Goal: Entertainment & Leisure: Consume media (video, audio)

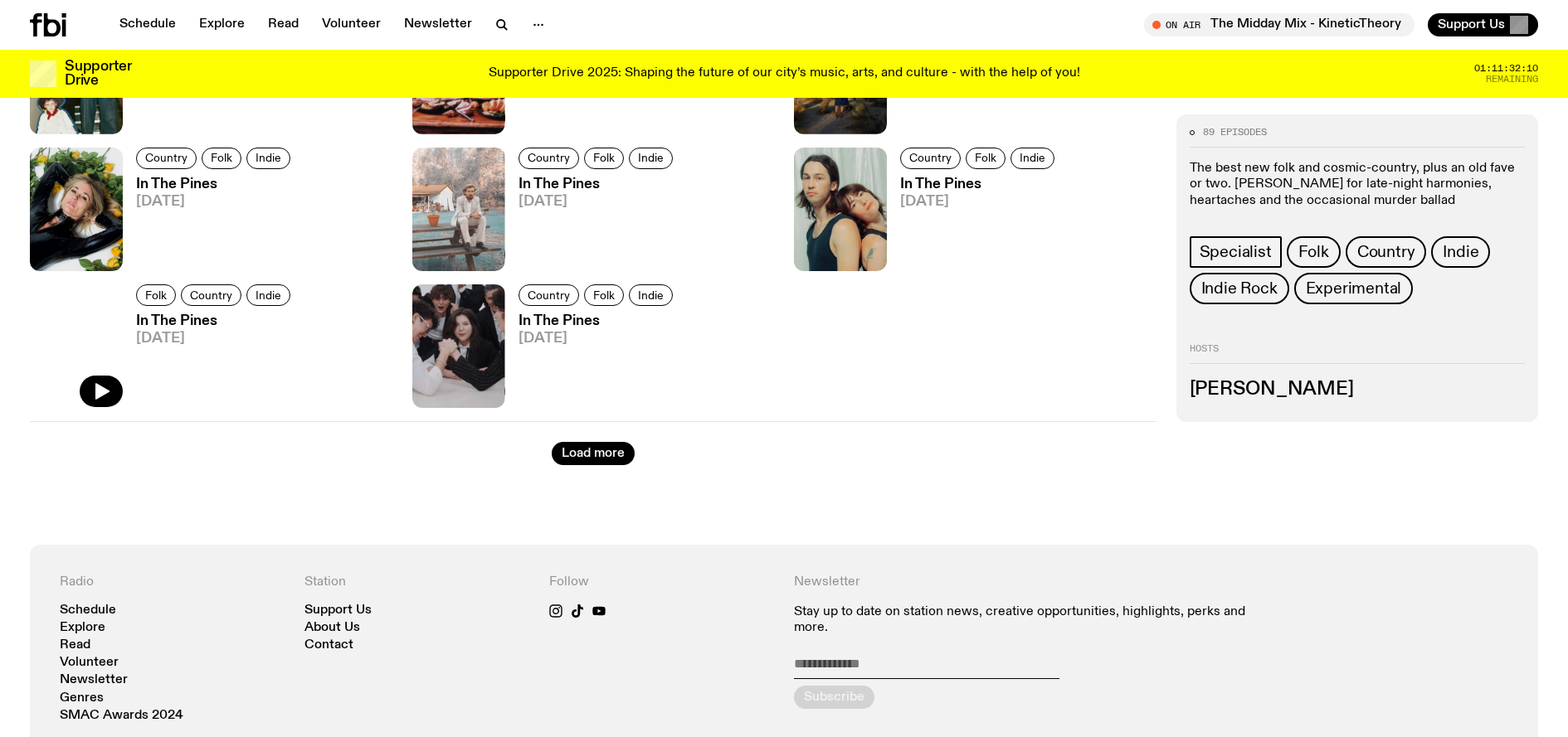
scroll to position [2169, 0]
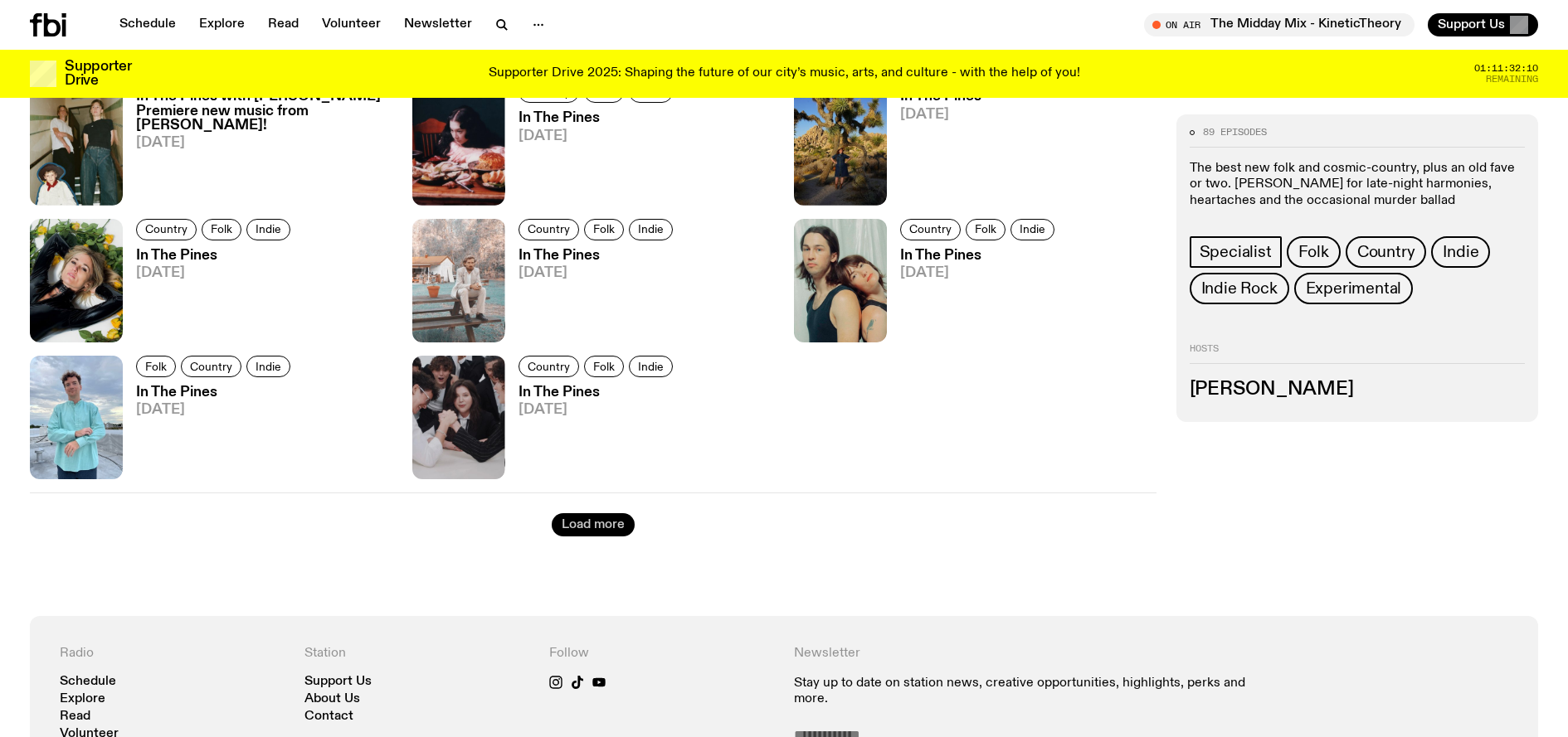
click at [584, 530] on button "Load more" at bounding box center [593, 525] width 83 height 23
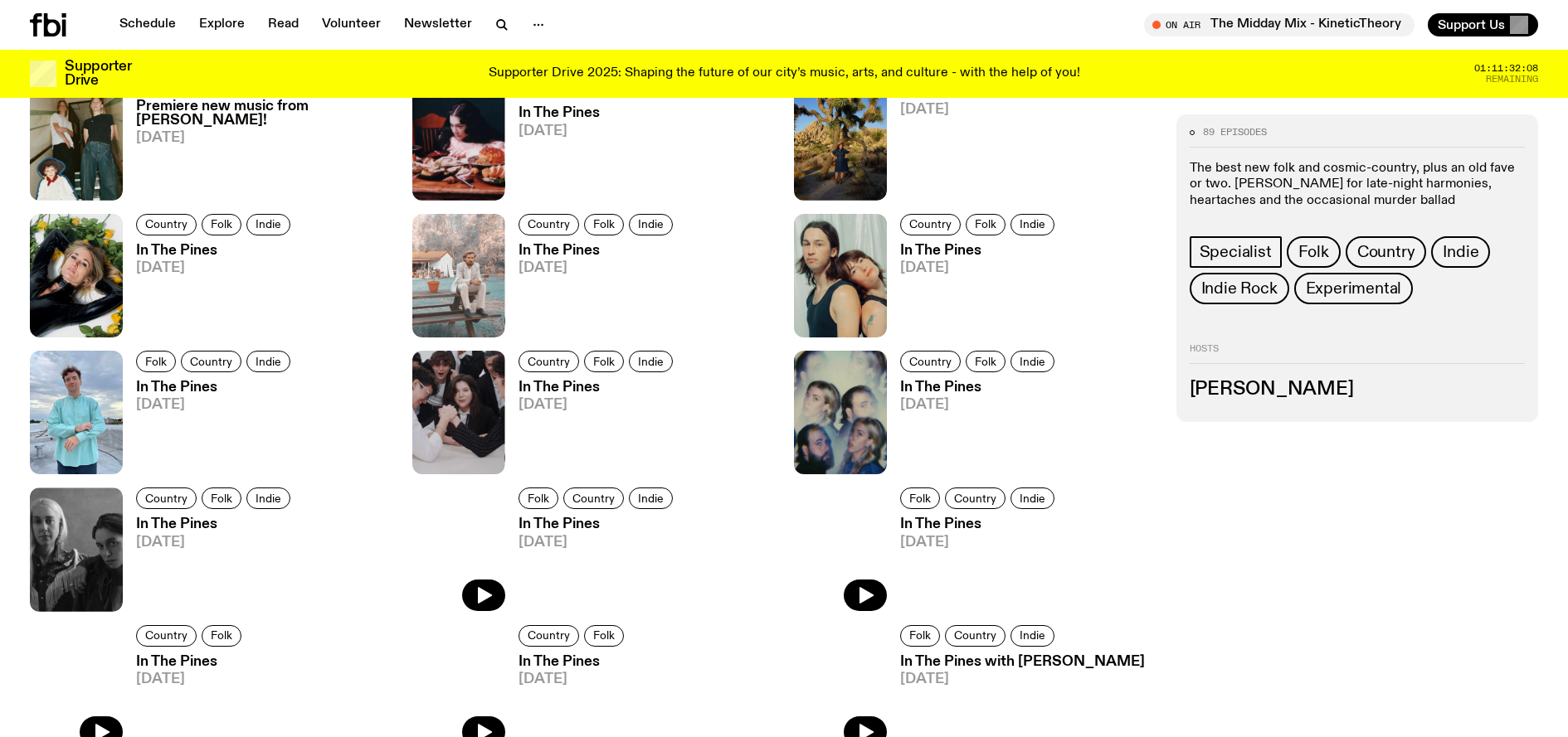
scroll to position [2481, 0]
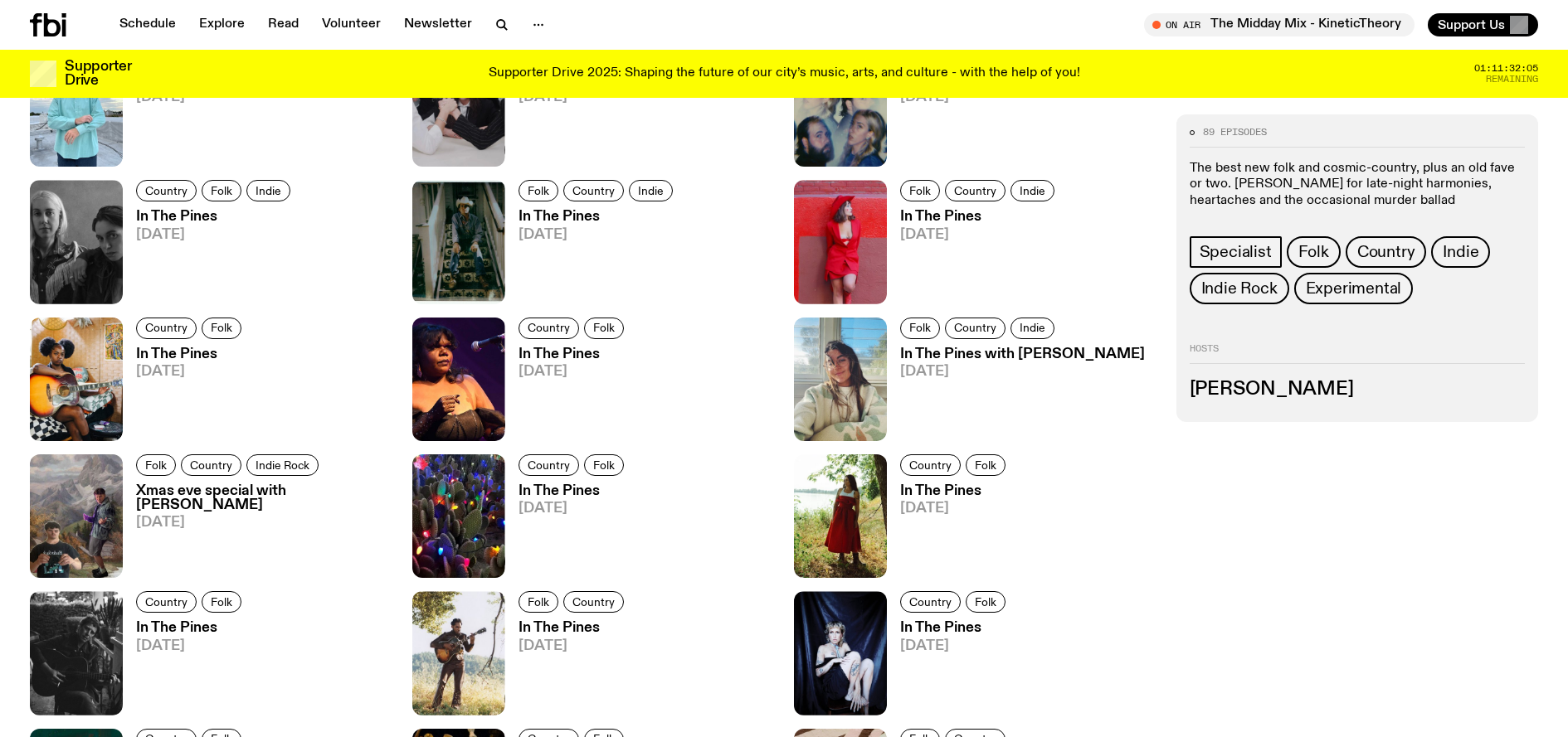
click at [159, 365] on span "[DATE]" at bounding box center [191, 372] width 111 height 14
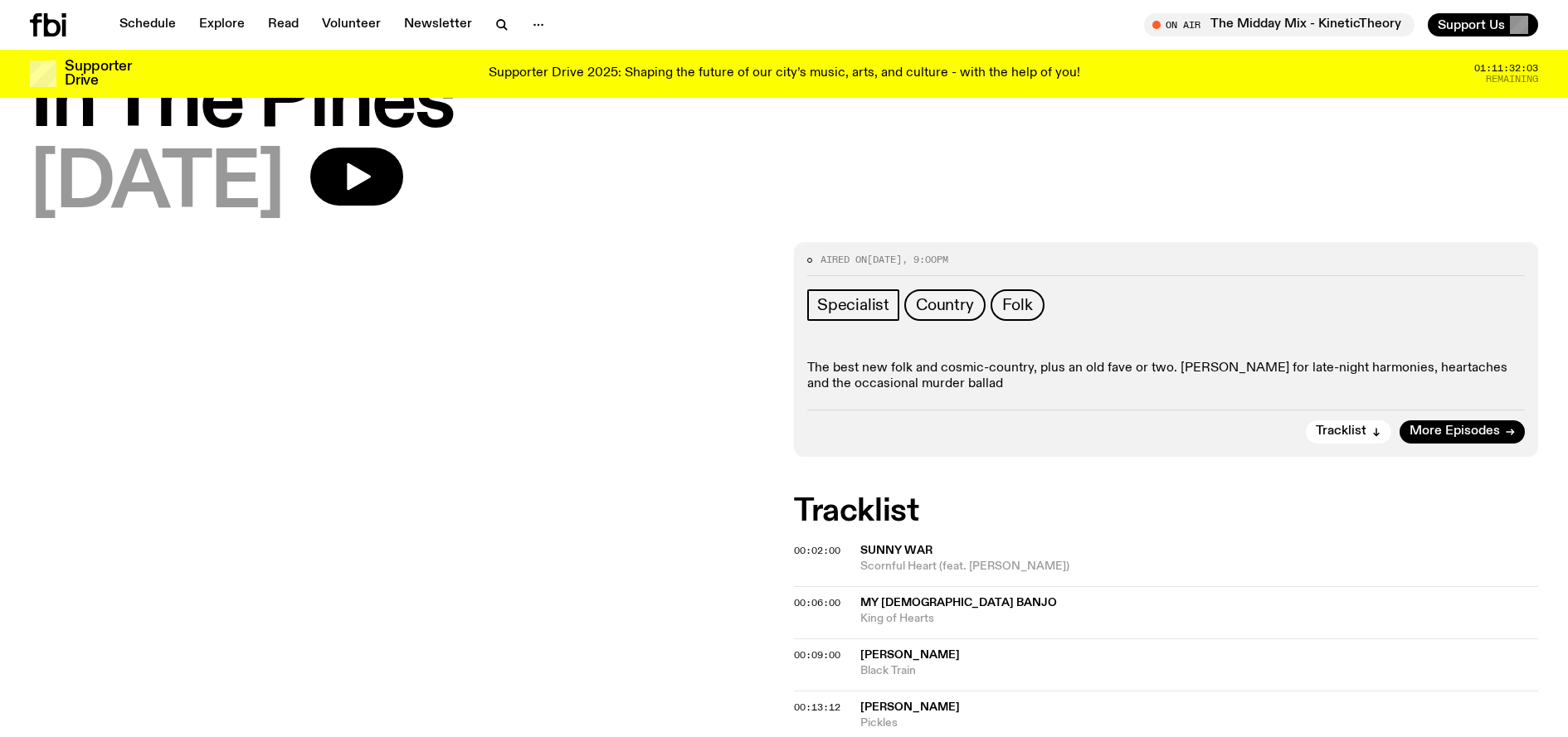
scroll to position [408, 0]
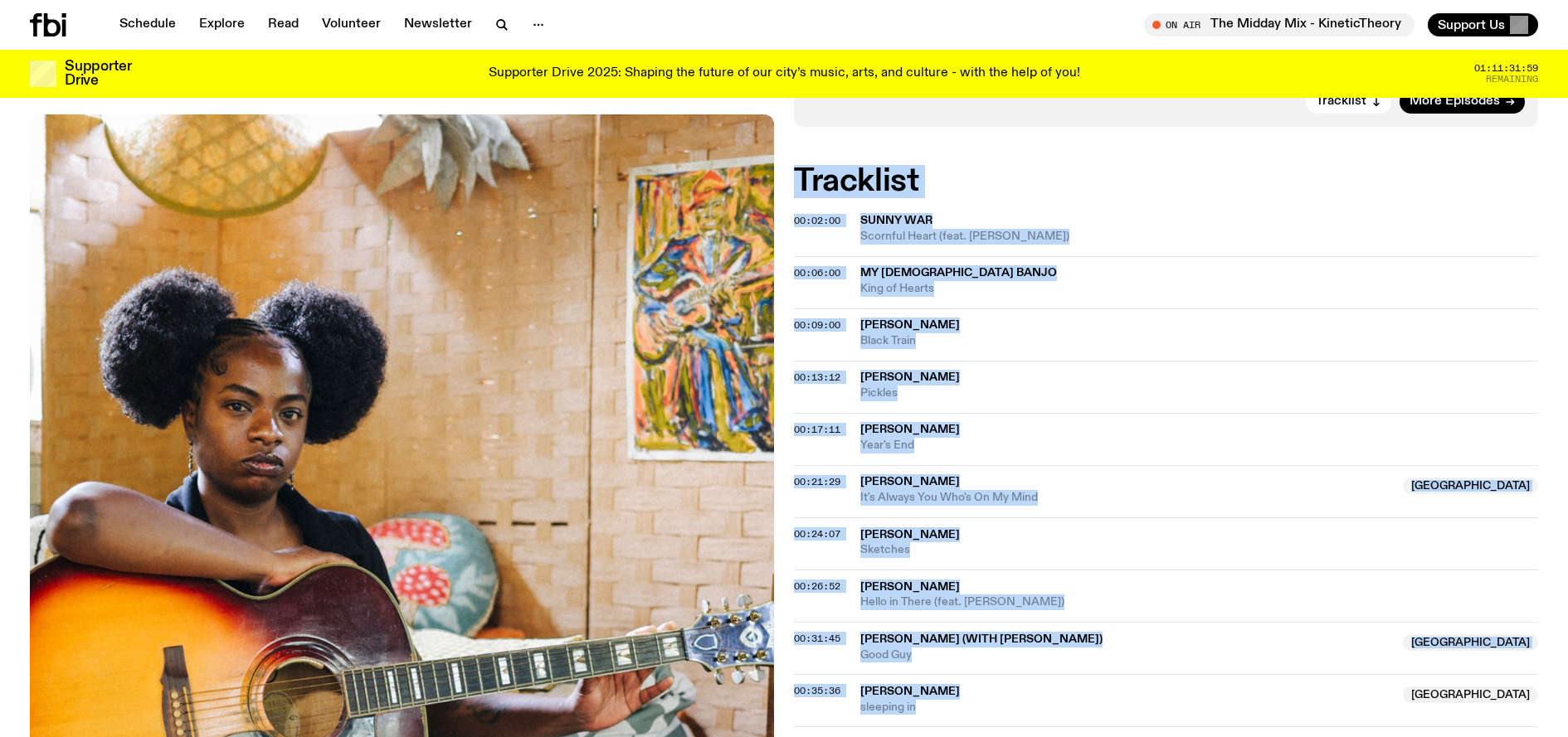
drag, startPoint x: 816, startPoint y: 178, endPoint x: 1030, endPoint y: 714, distance: 577.1
click at [989, 475] on span "[PERSON_NAME]" at bounding box center [1126, 483] width 533 height 16
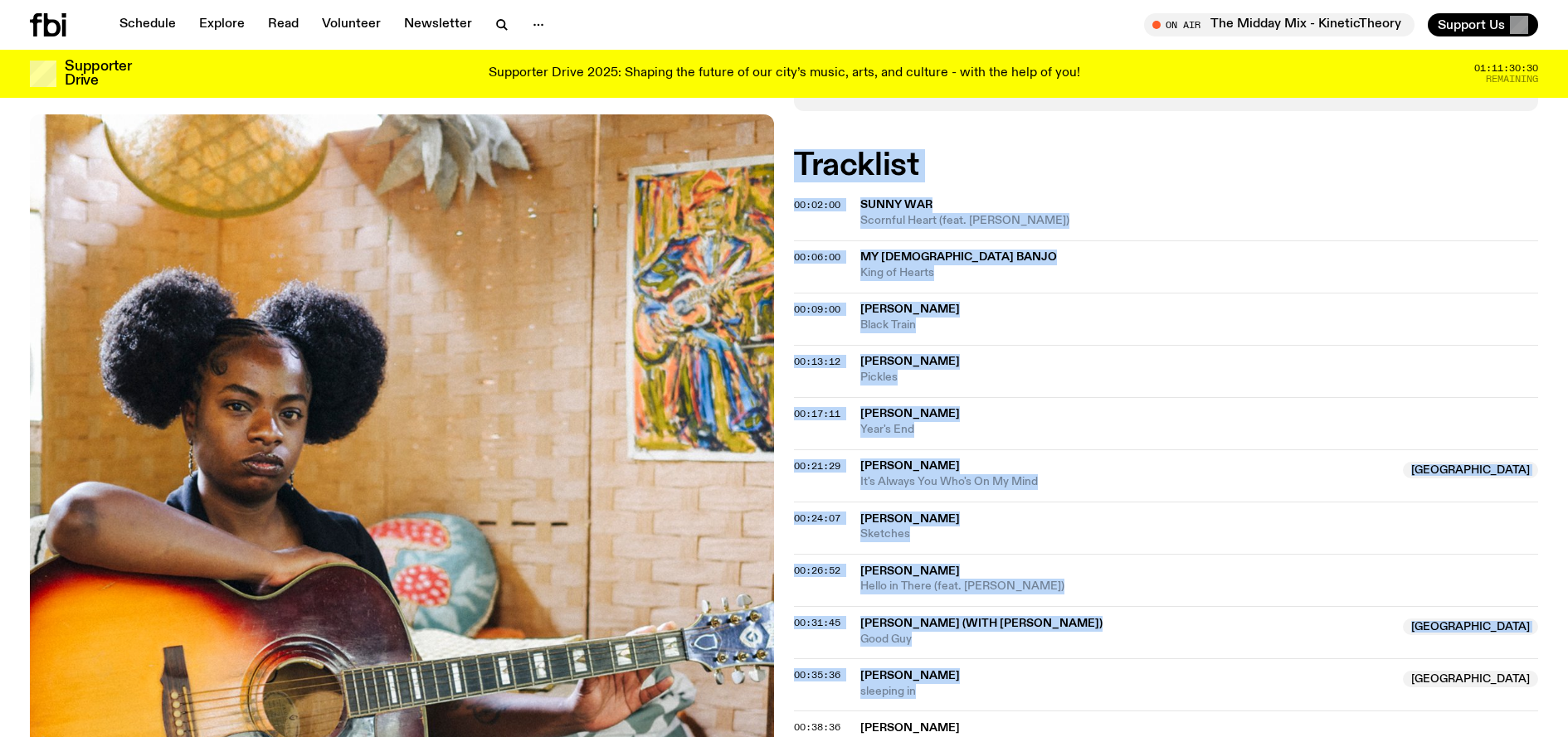
scroll to position [425, 0]
click at [926, 624] on span "[PERSON_NAME] (with [PERSON_NAME])" at bounding box center [981, 623] width 242 height 12
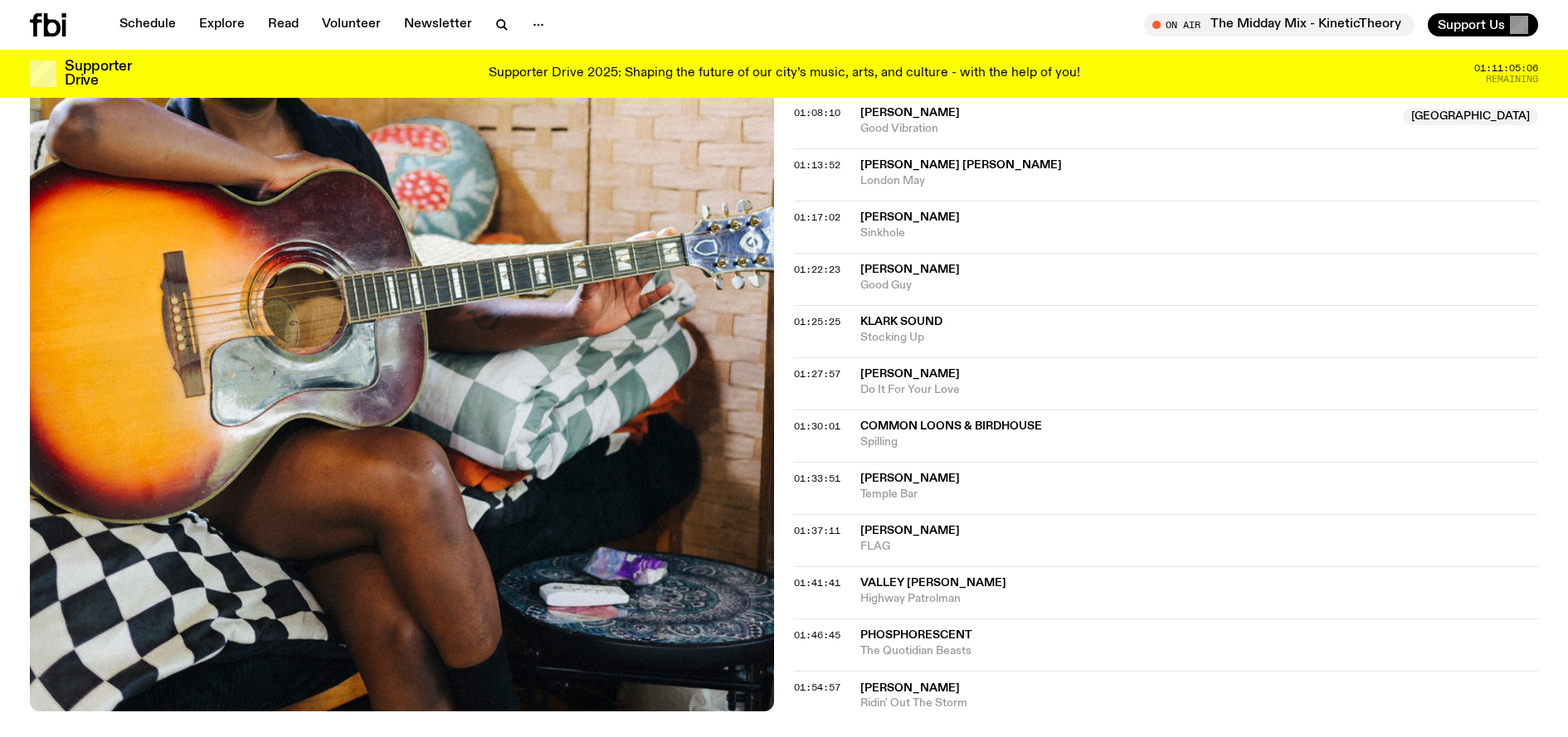
scroll to position [383, 0]
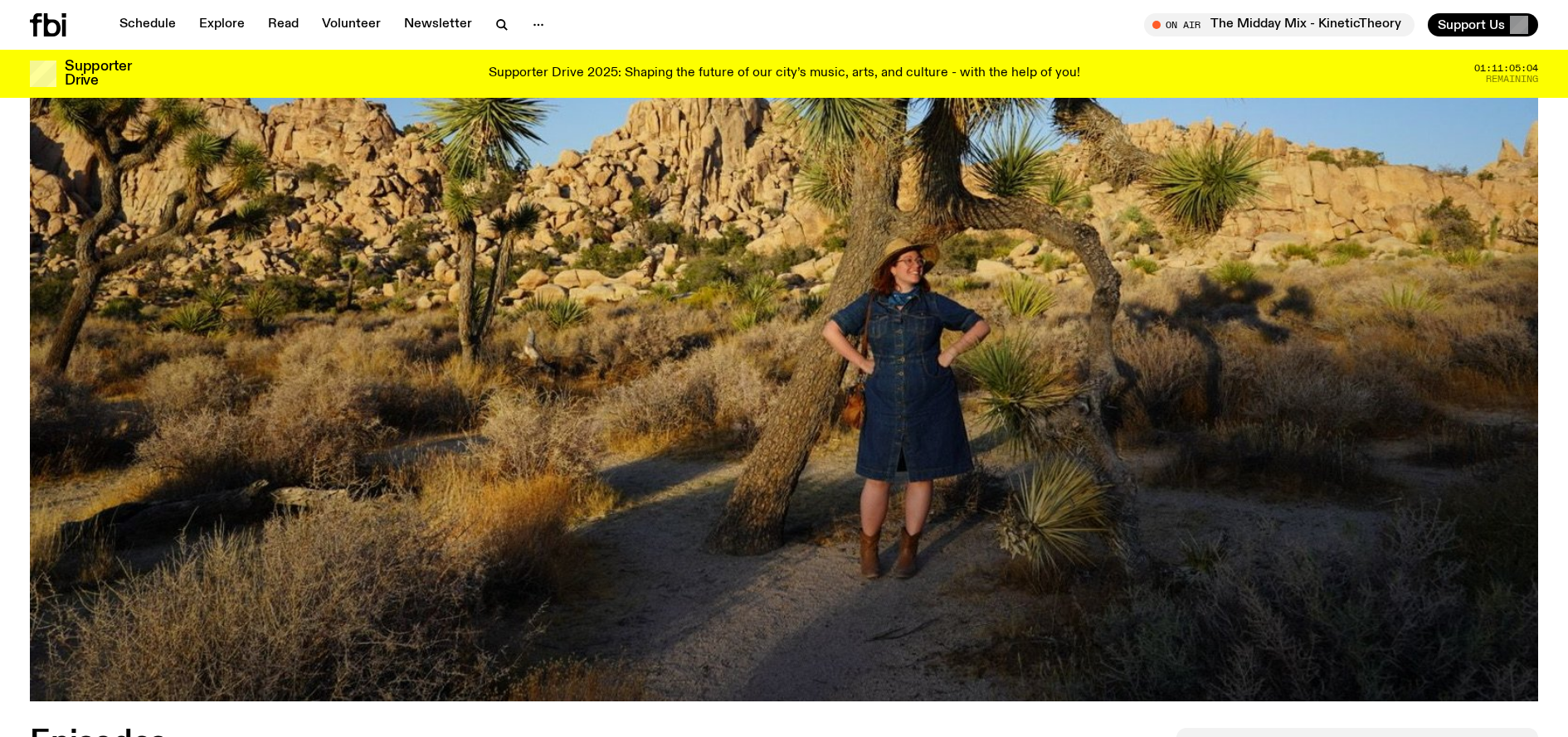
scroll to position [2481, 0]
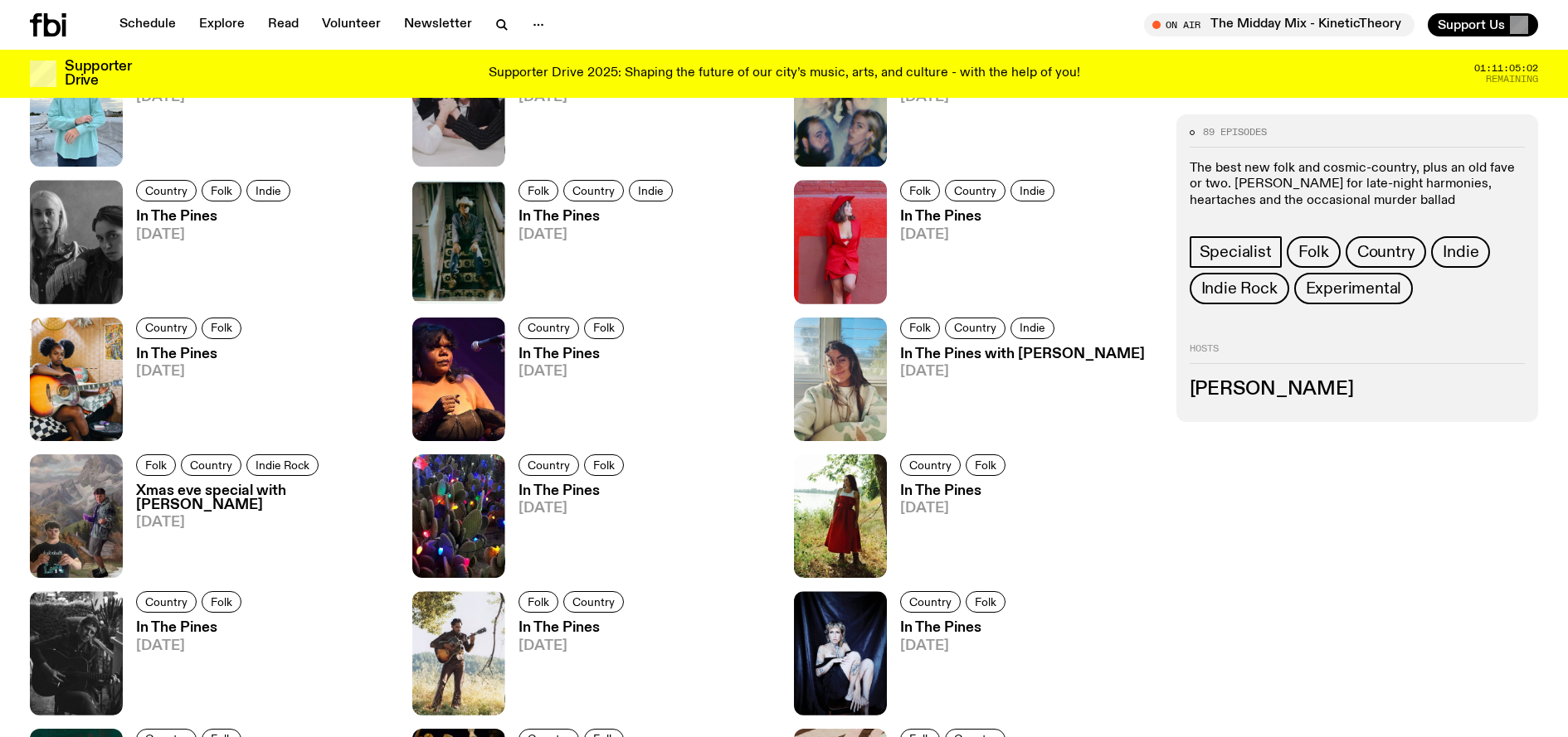
click at [553, 359] on h3 "In The Pines" at bounding box center [574, 355] width 111 height 14
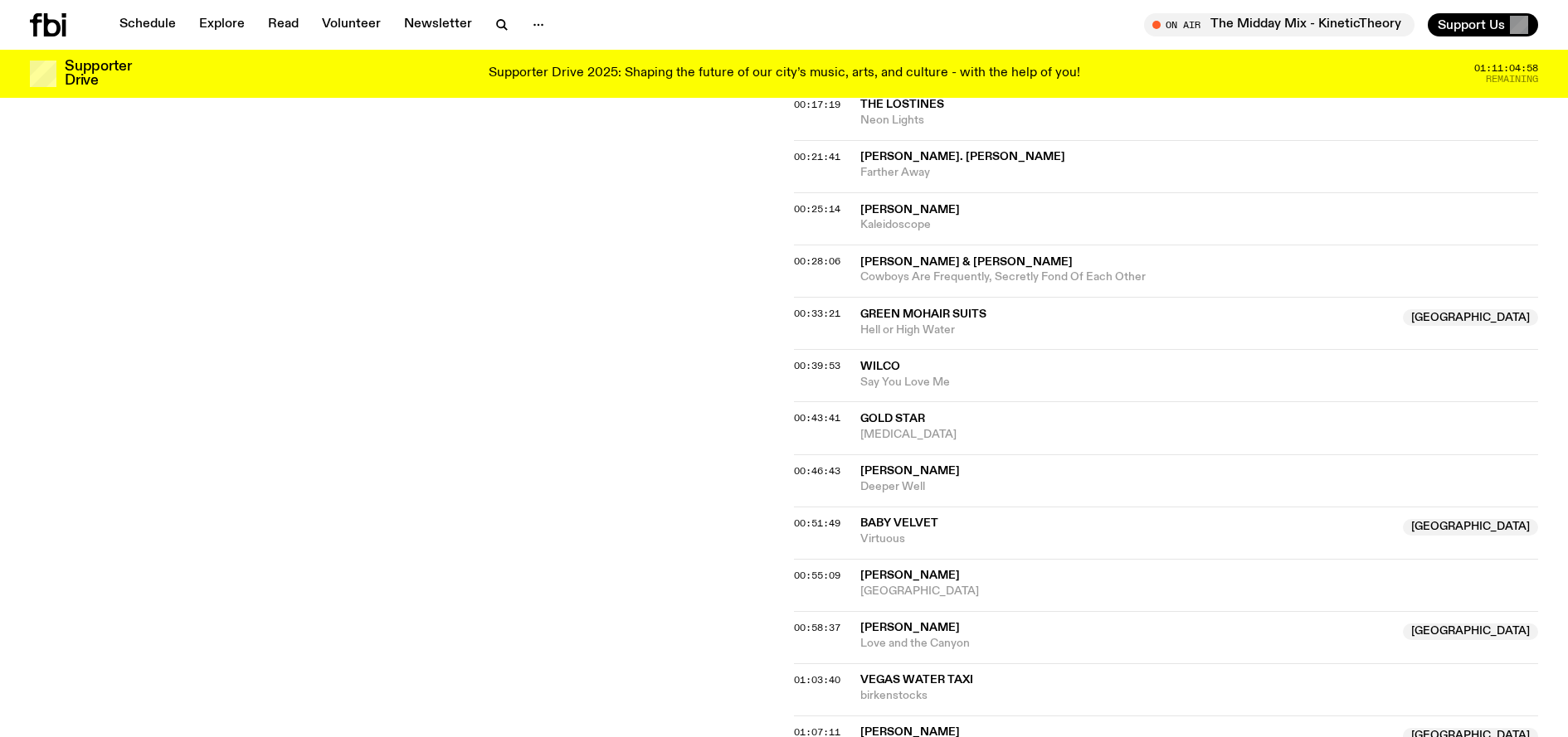
scroll to position [795, 0]
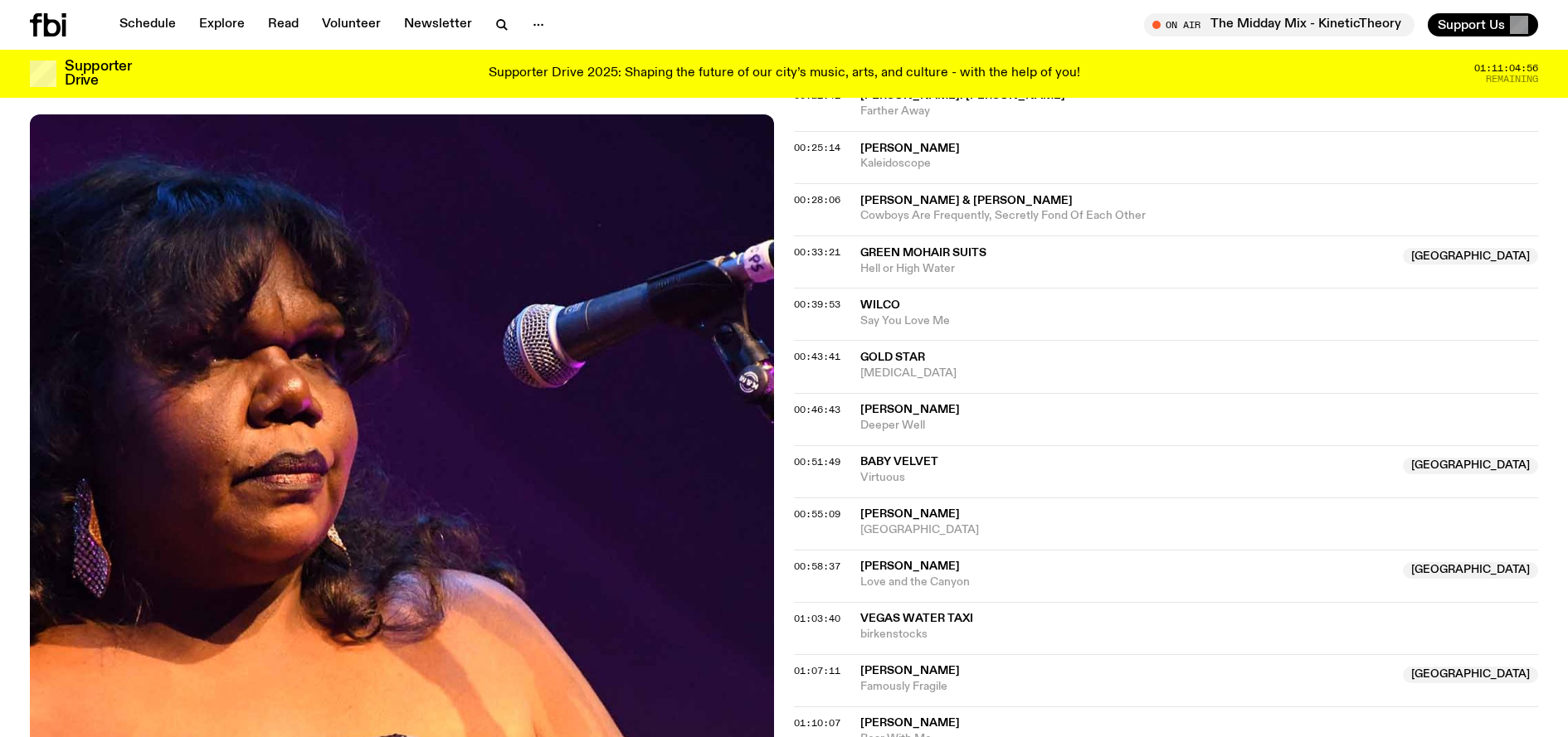
click at [1002, 250] on span "Green Mohair Suits" at bounding box center [1126, 253] width 533 height 16
click at [1002, 250] on div "Copied" at bounding box center [1126, 261] width 533 height 31
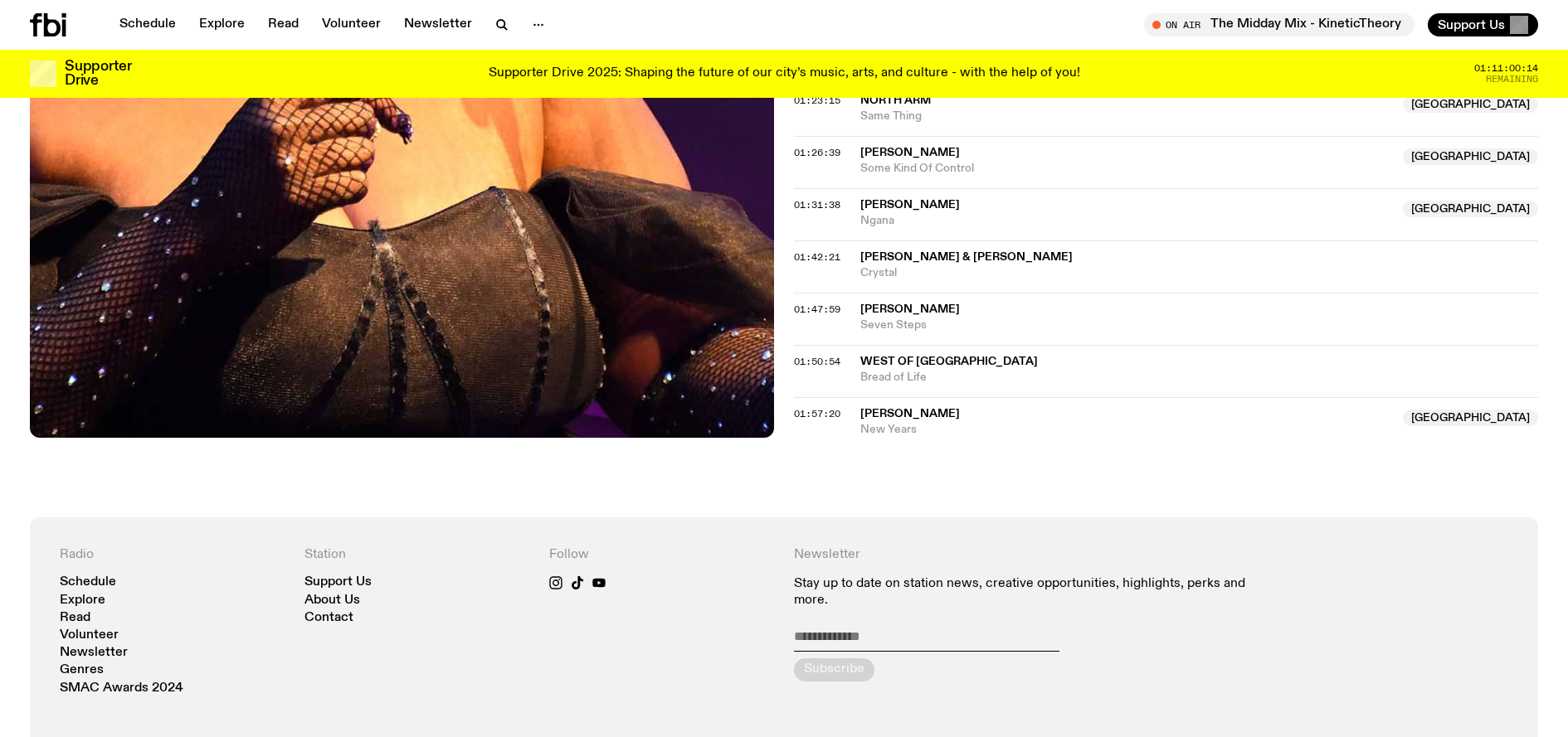
scroll to position [1544, 0]
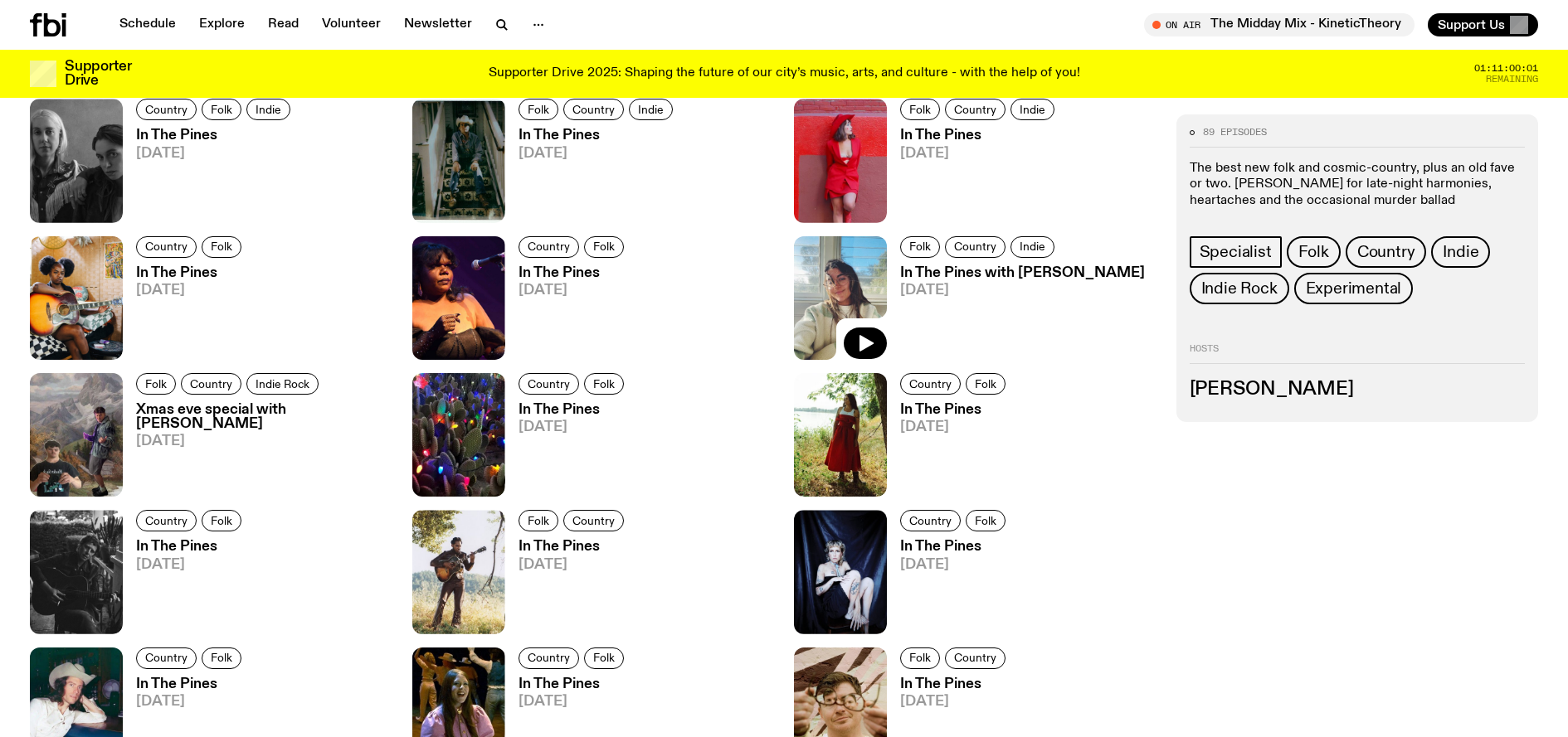
scroll to position [2580, 0]
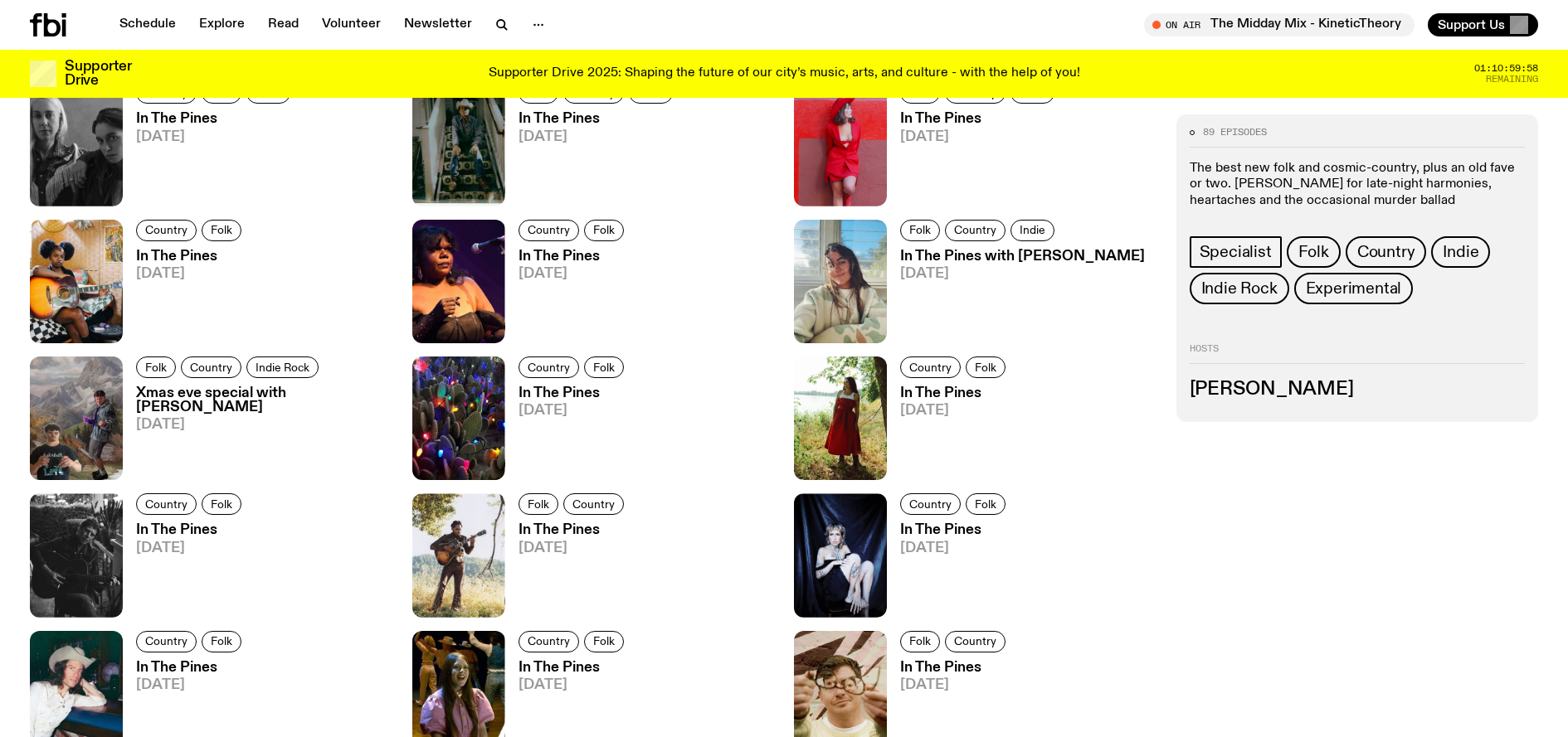
click at [969, 259] on h3 "In The Pines with [PERSON_NAME]" at bounding box center [1023, 257] width 245 height 14
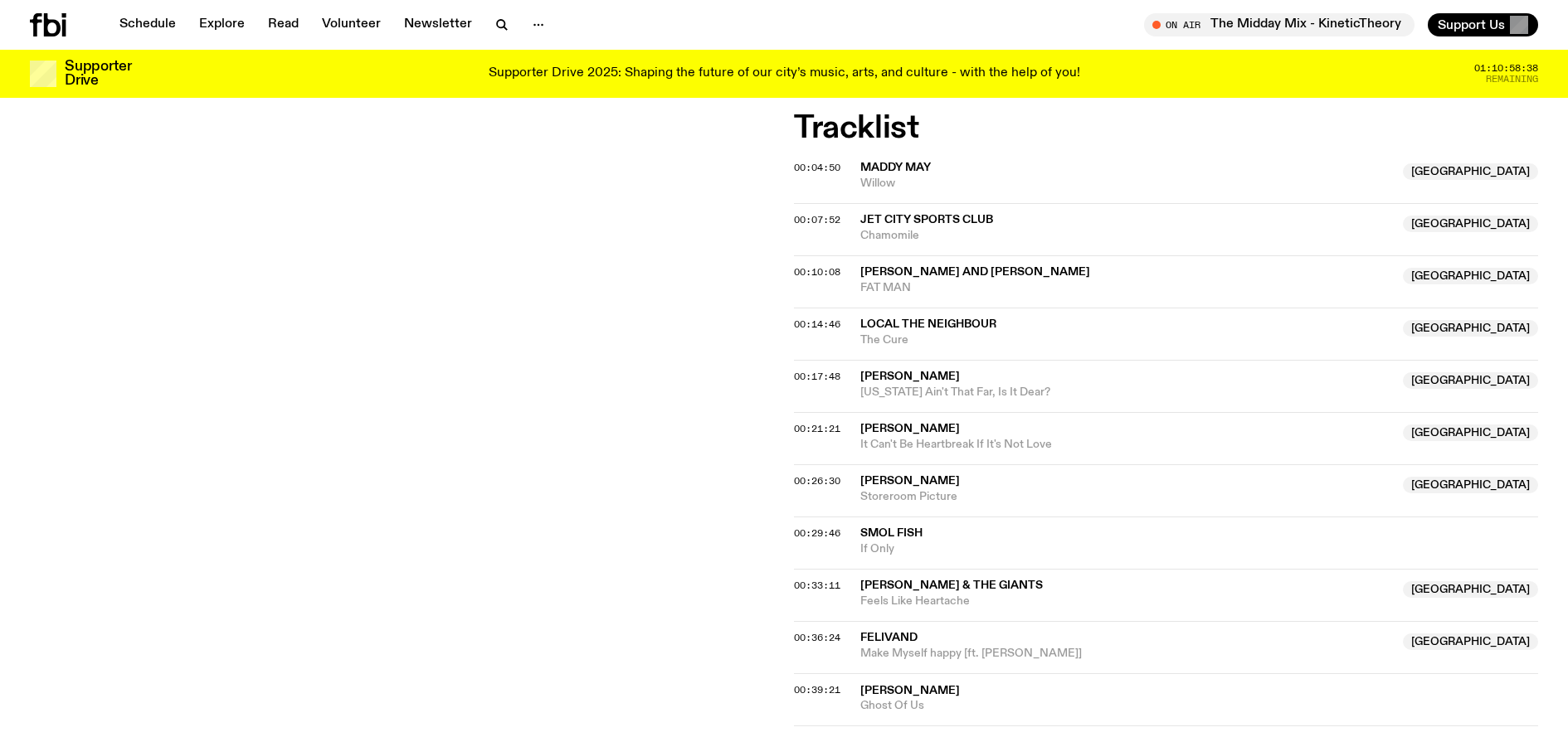
scroll to position [769, 0]
